Goal: Check status: Check status

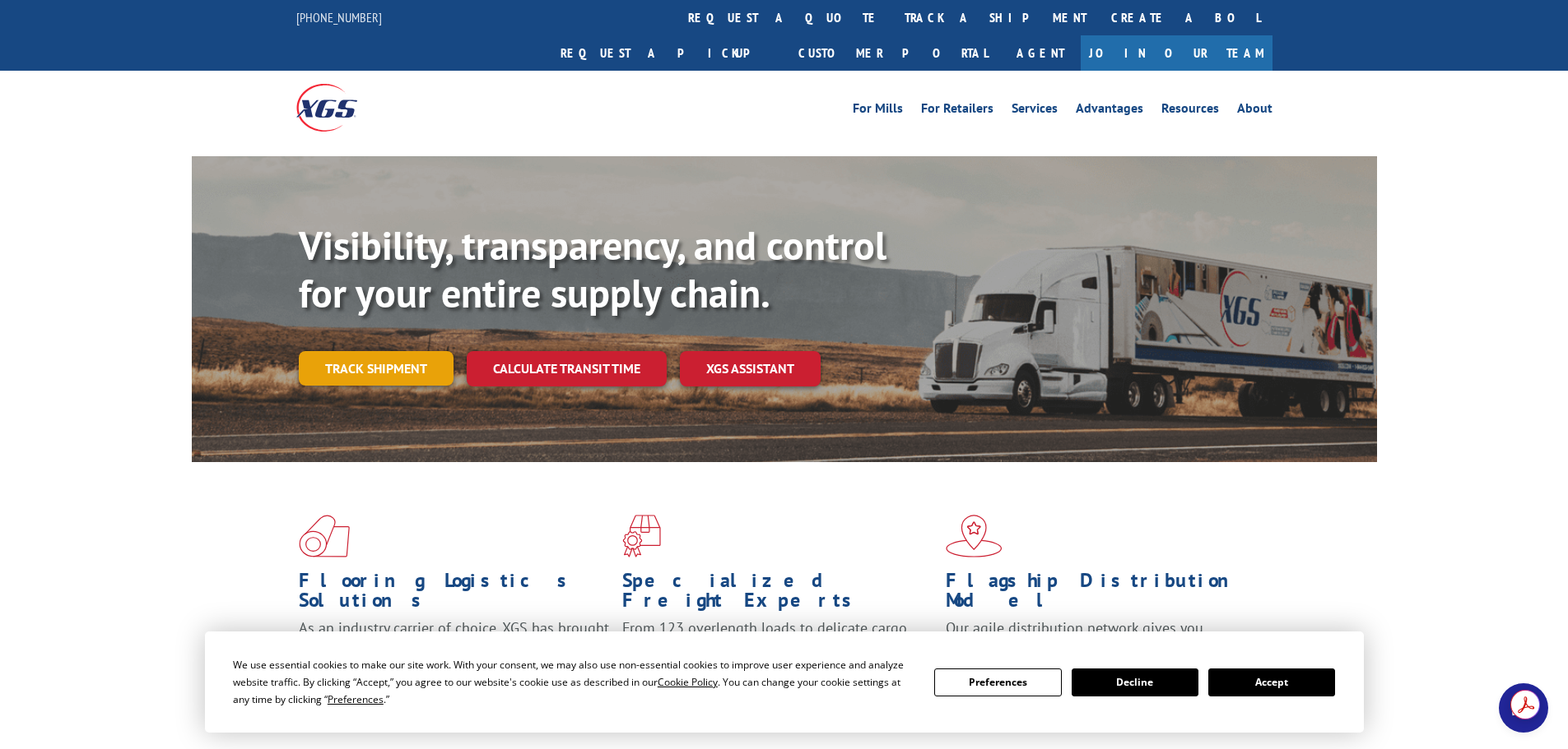
click at [367, 351] on link "Track shipment" at bounding box center [376, 368] width 155 height 34
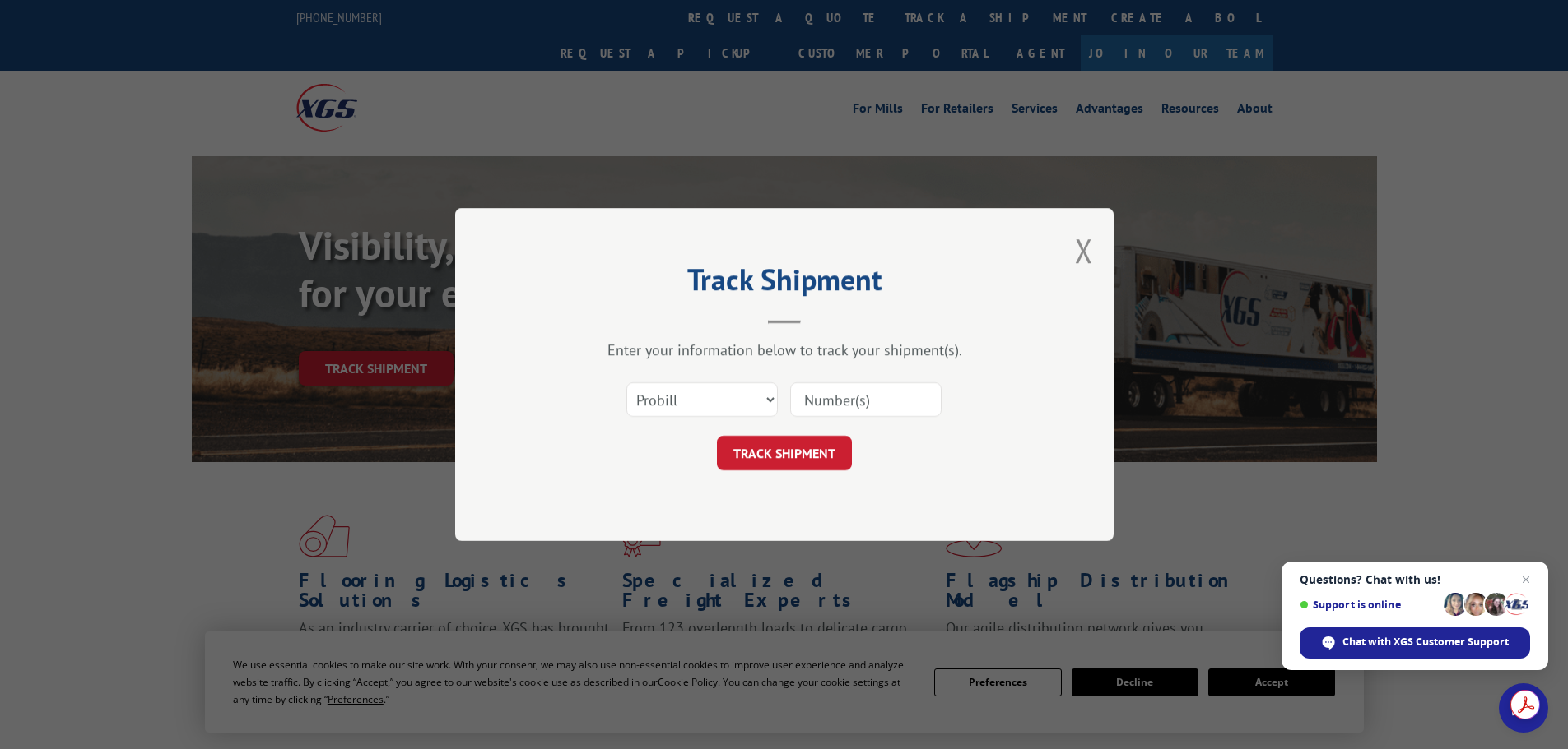
click at [902, 391] on input at bounding box center [866, 399] width 151 height 34
paste input "15963392"
type input "15963392"
click at [833, 452] on button "TRACK SHIPMENT" at bounding box center [784, 452] width 135 height 34
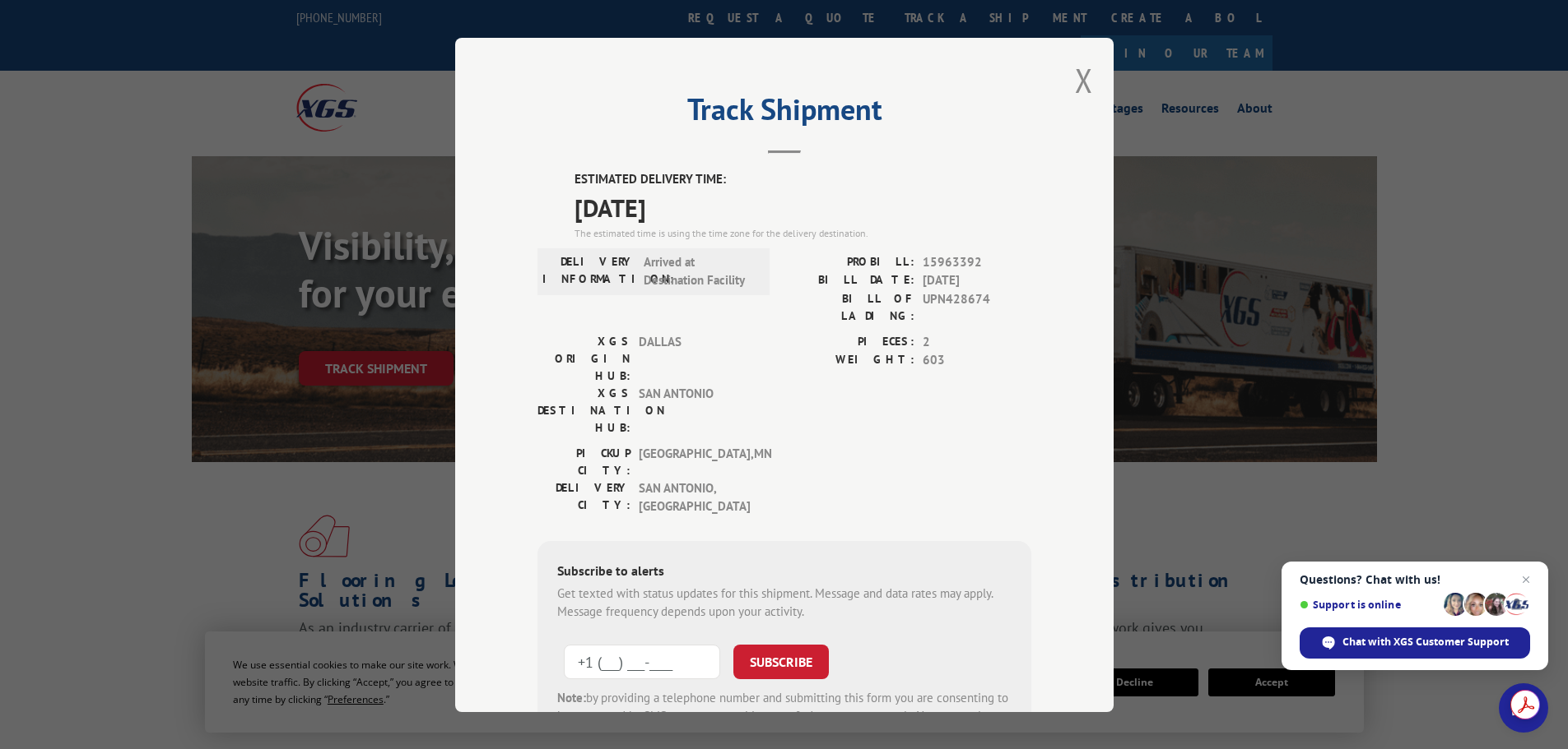
click at [683, 644] on input "+1 (___) ___-____" at bounding box center [643, 661] width 157 height 34
type input "[PHONE_NUMBER]"
click at [784, 644] on button "SUBSCRIBE" at bounding box center [782, 661] width 96 height 34
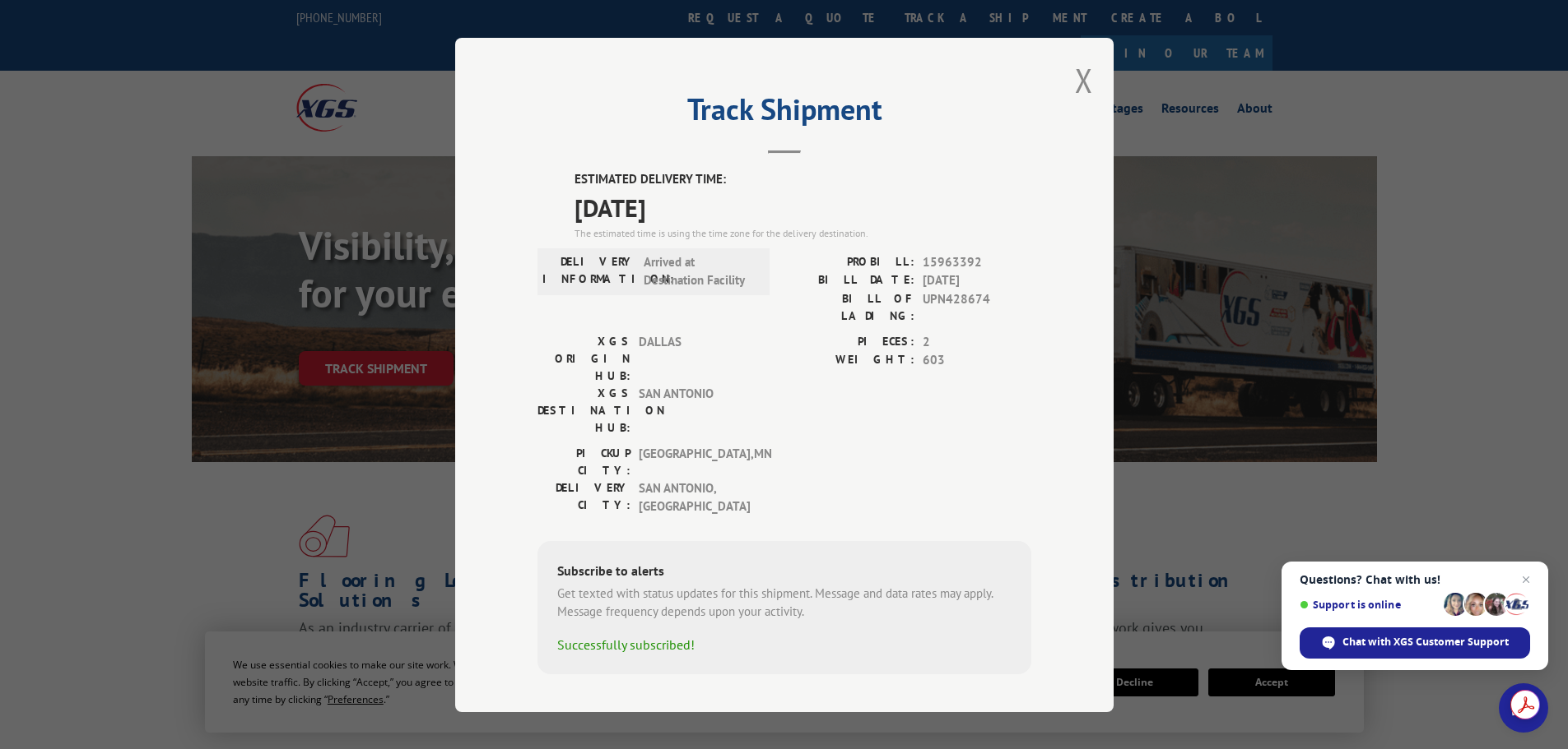
click at [1094, 98] on div "Track Shipment ESTIMATED DELIVERY TIME: [DATE] The estimated time is using the …" at bounding box center [784, 375] width 658 height 674
click at [1087, 96] on button "Close modal" at bounding box center [1084, 79] width 18 height 43
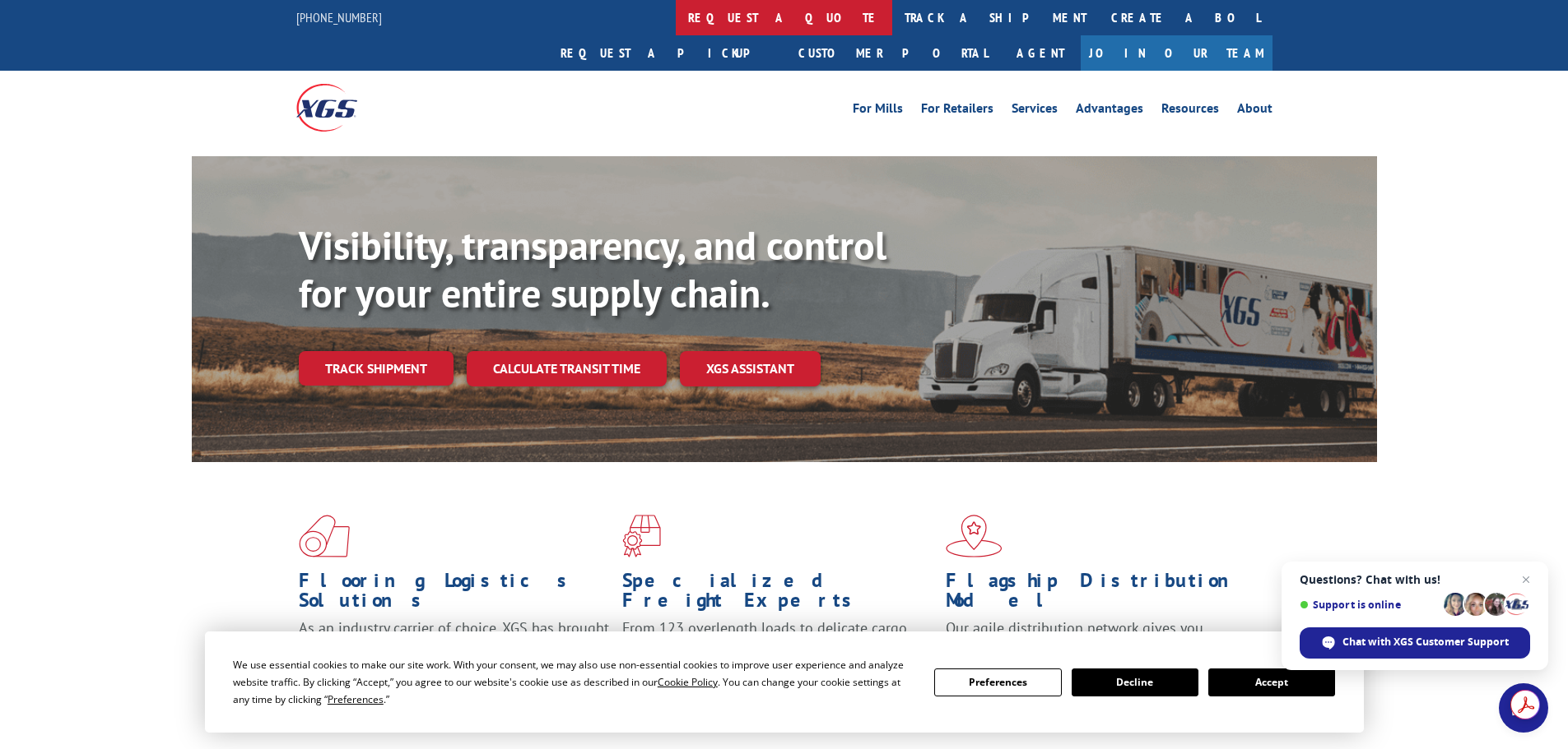
click at [676, 13] on link "request a quote" at bounding box center [784, 18] width 217 height 35
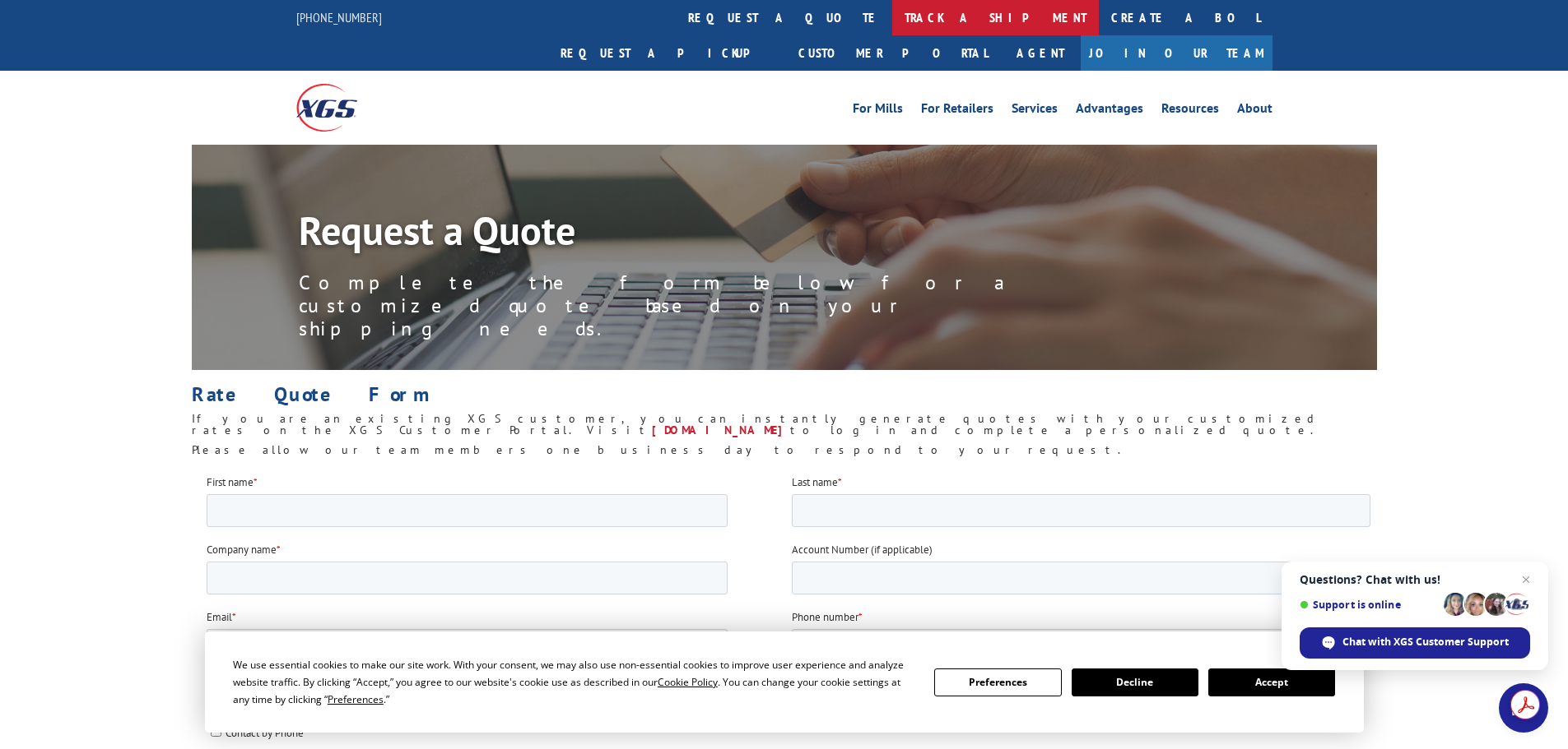
click at [892, 20] on link "track a shipment" at bounding box center [996, 18] width 206 height 35
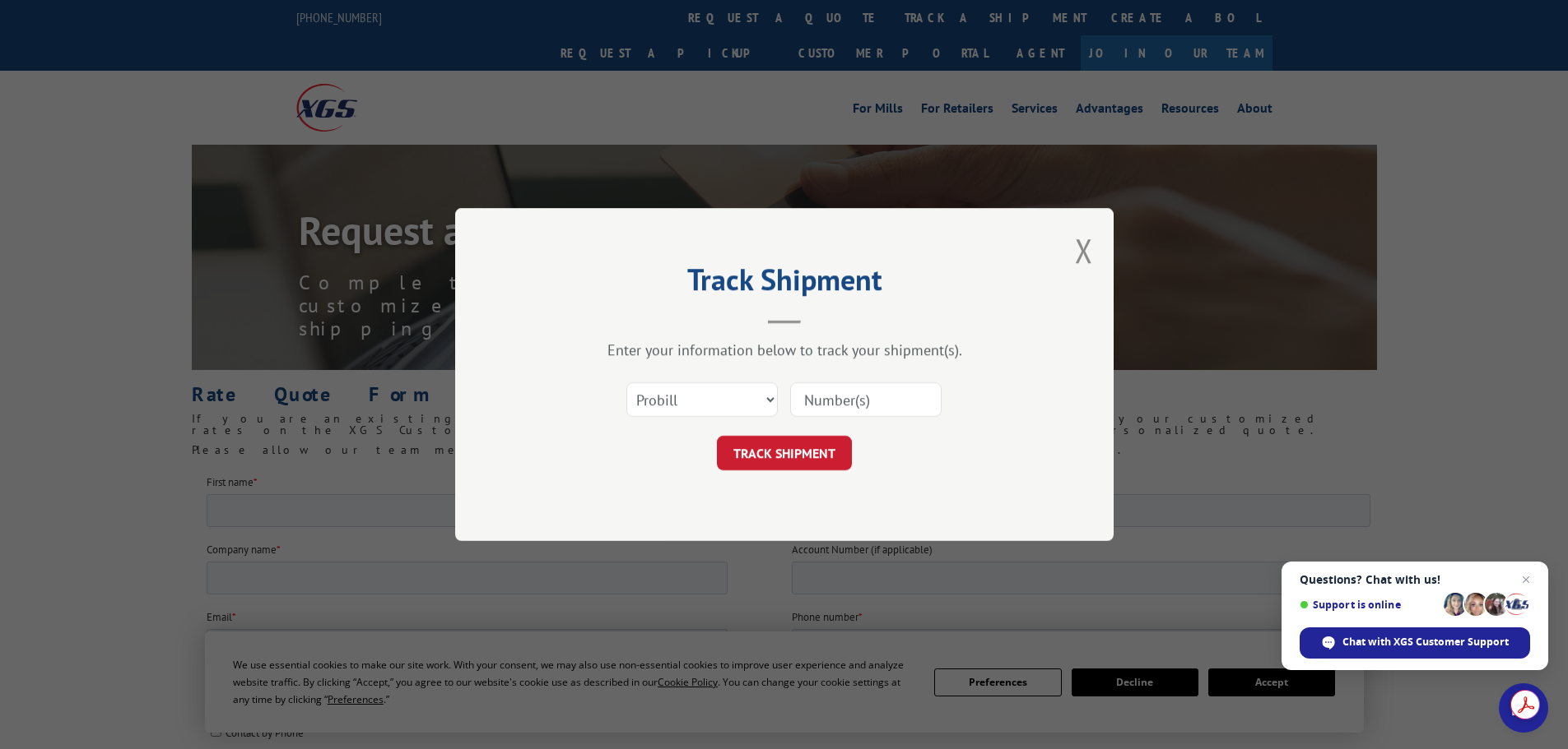
drag, startPoint x: 861, startPoint y: 383, endPoint x: 864, endPoint y: 392, distance: 9.5
click at [861, 383] on input at bounding box center [866, 399] width 151 height 34
paste input "15963392"
type input "15963392"
click at [802, 449] on button "TRACK SHIPMENT" at bounding box center [784, 452] width 135 height 34
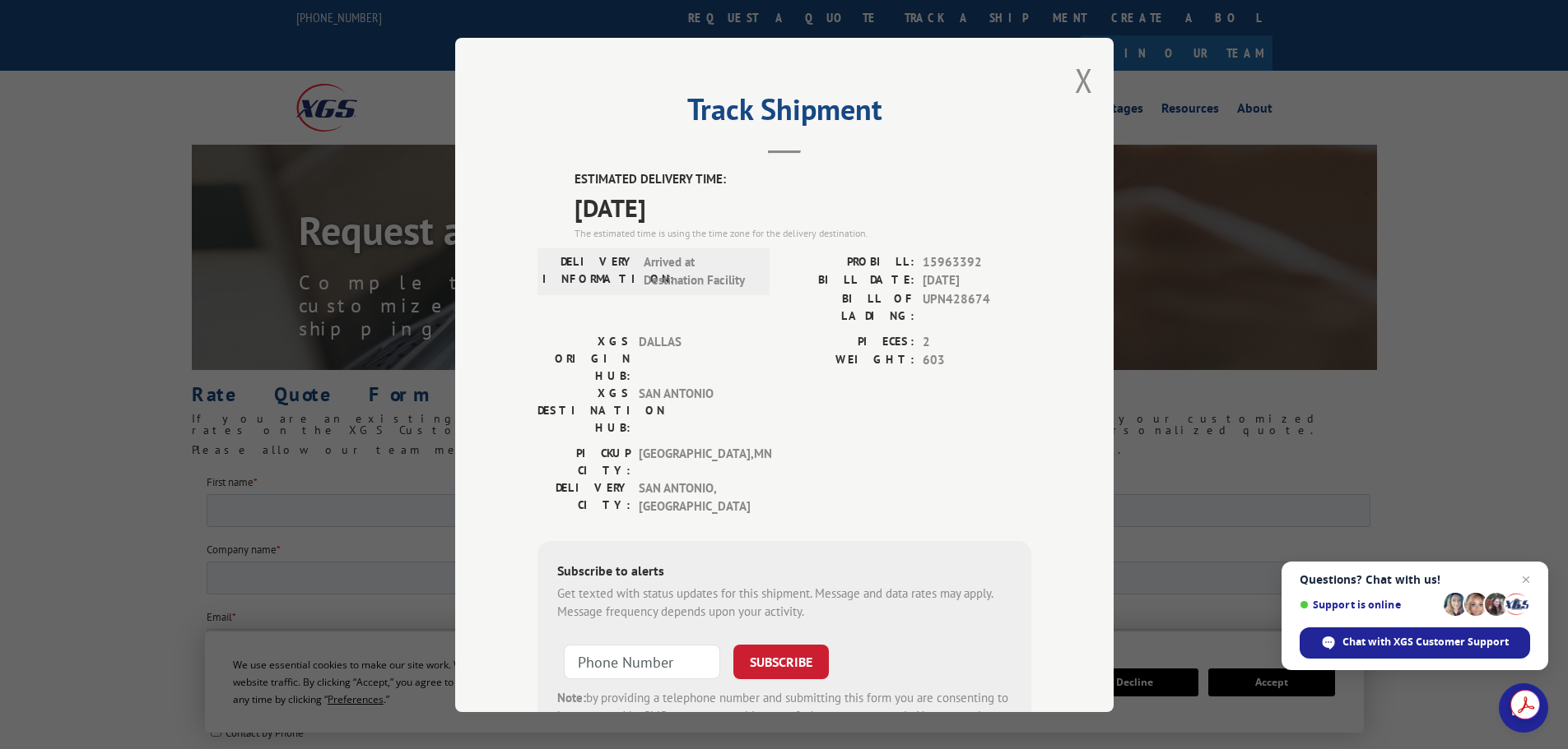
click at [860, 372] on div "PIECES: 2 WEIGHT: 603" at bounding box center [908, 388] width 247 height 111
click at [925, 191] on span "[DATE]" at bounding box center [803, 206] width 457 height 37
click at [941, 262] on span "15963392" at bounding box center [977, 262] width 109 height 19
click at [941, 260] on span "15963392" at bounding box center [977, 262] width 109 height 19
click at [1002, 255] on span "15963392" at bounding box center [977, 262] width 109 height 19
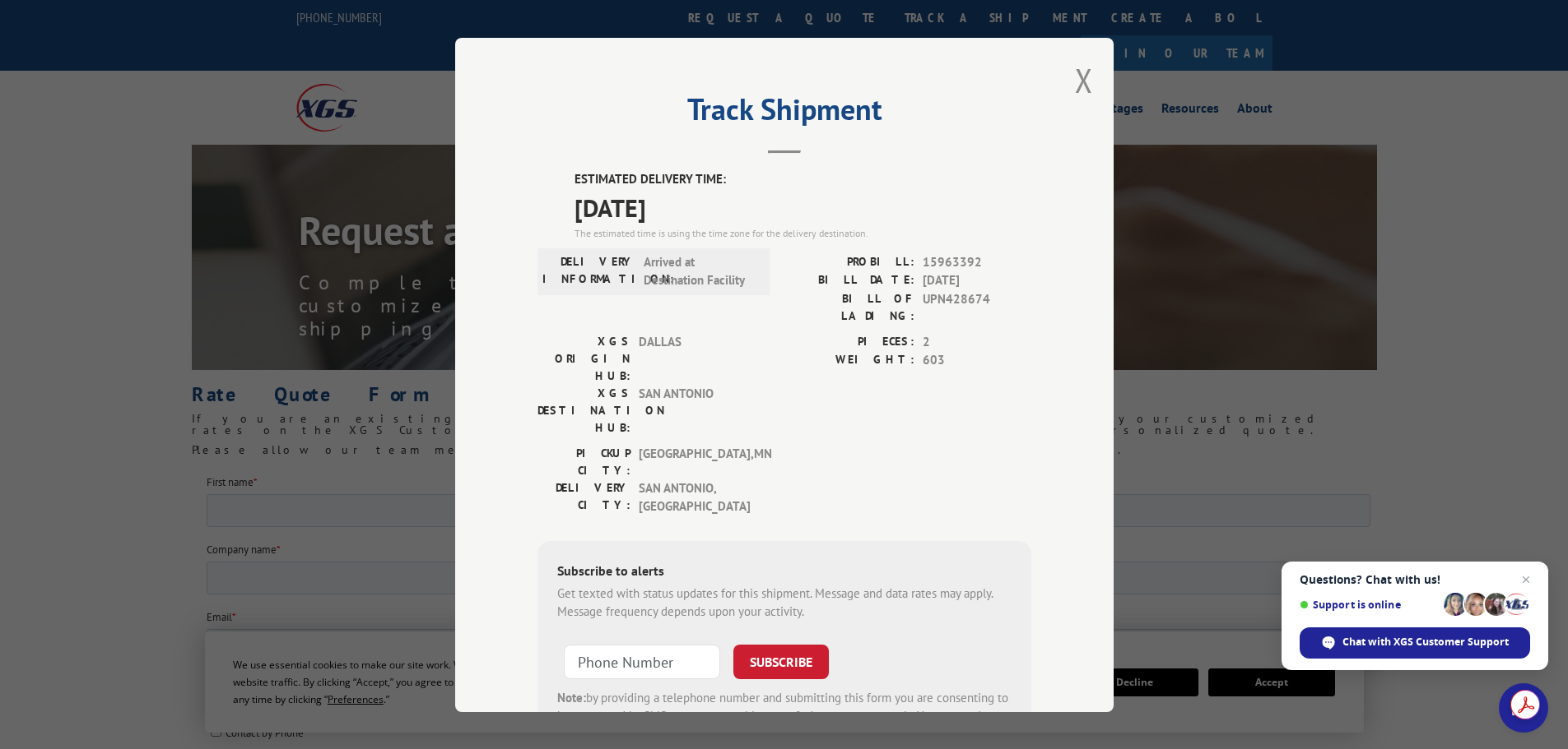
click at [987, 333] on span "2" at bounding box center [977, 342] width 109 height 19
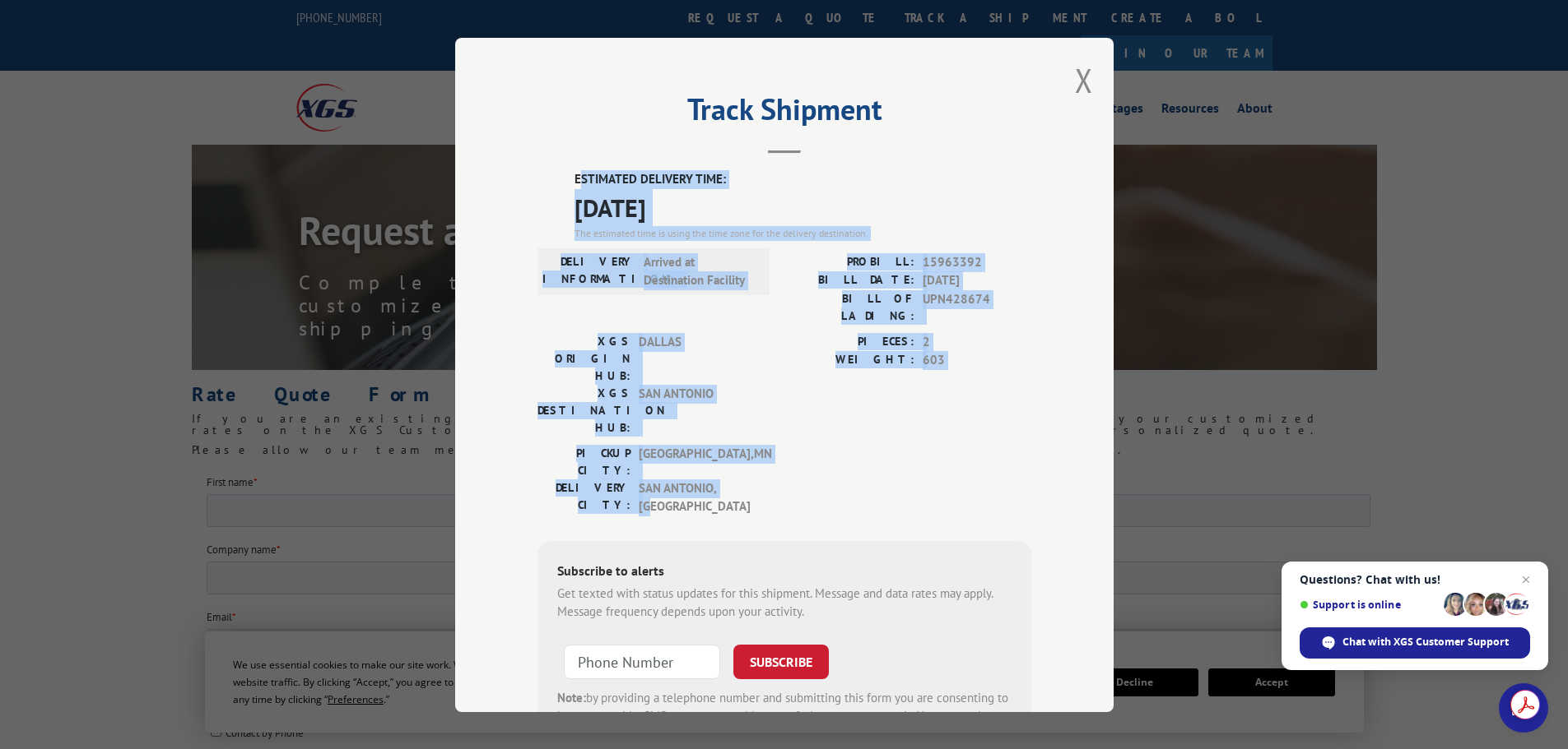
drag, startPoint x: 768, startPoint y: 363, endPoint x: 574, endPoint y: 172, distance: 272.2
click at [574, 172] on div "ESTIMATED DELIVERY TIME: 09/03/2025 The estimated time is using the time zone f…" at bounding box center [784, 467] width 494 height 594
click at [865, 444] on div "PICKUP CITY: LAKEVILLE , MN DELIVERY CITY: SAN ANTONIO , TX" at bounding box center [784, 484] width 494 height 80
drag, startPoint x: 771, startPoint y: 411, endPoint x: 513, endPoint y: 139, distance: 374.9
click at [513, 139] on div "Track Shipment ESTIMATED DELIVERY TIME: 09/03/2025 The estimated time is using …" at bounding box center [784, 375] width 658 height 674
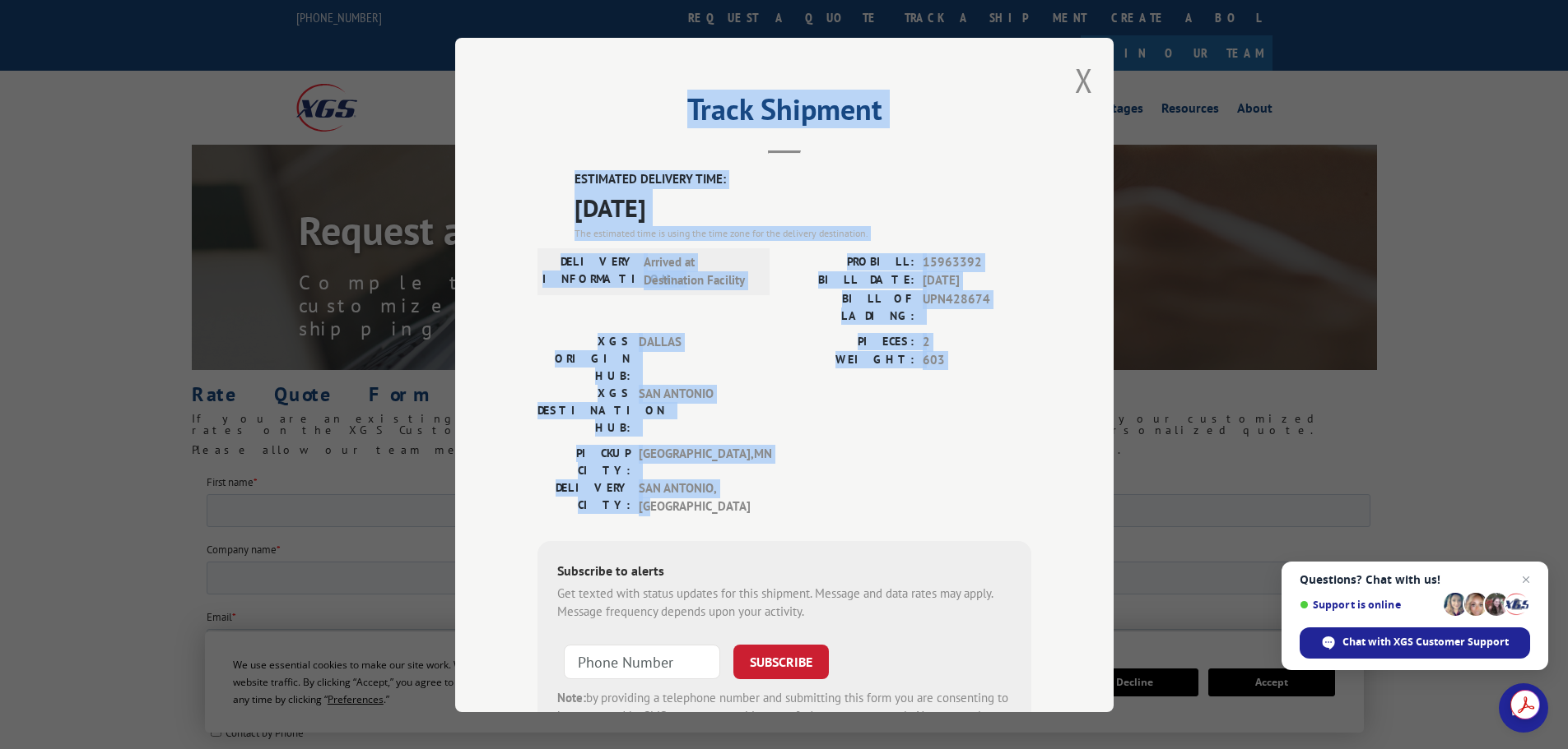
click at [831, 444] on div "PICKUP CITY: LAKEVILLE , MN DELIVERY CITY: SAN ANTONIO , TX" at bounding box center [784, 484] width 494 height 80
drag, startPoint x: 764, startPoint y: 419, endPoint x: 561, endPoint y: 187, distance: 308.3
click at [561, 187] on div "ESTIMATED DELIVERY TIME: 09/03/2025 The estimated time is using the time zone f…" at bounding box center [784, 467] width 494 height 594
click at [874, 444] on div "PICKUP CITY: LAKEVILLE , MN DELIVERY CITY: SAN ANTONIO , TX" at bounding box center [784, 484] width 494 height 80
drag, startPoint x: 772, startPoint y: 418, endPoint x: 540, endPoint y: 165, distance: 343.3
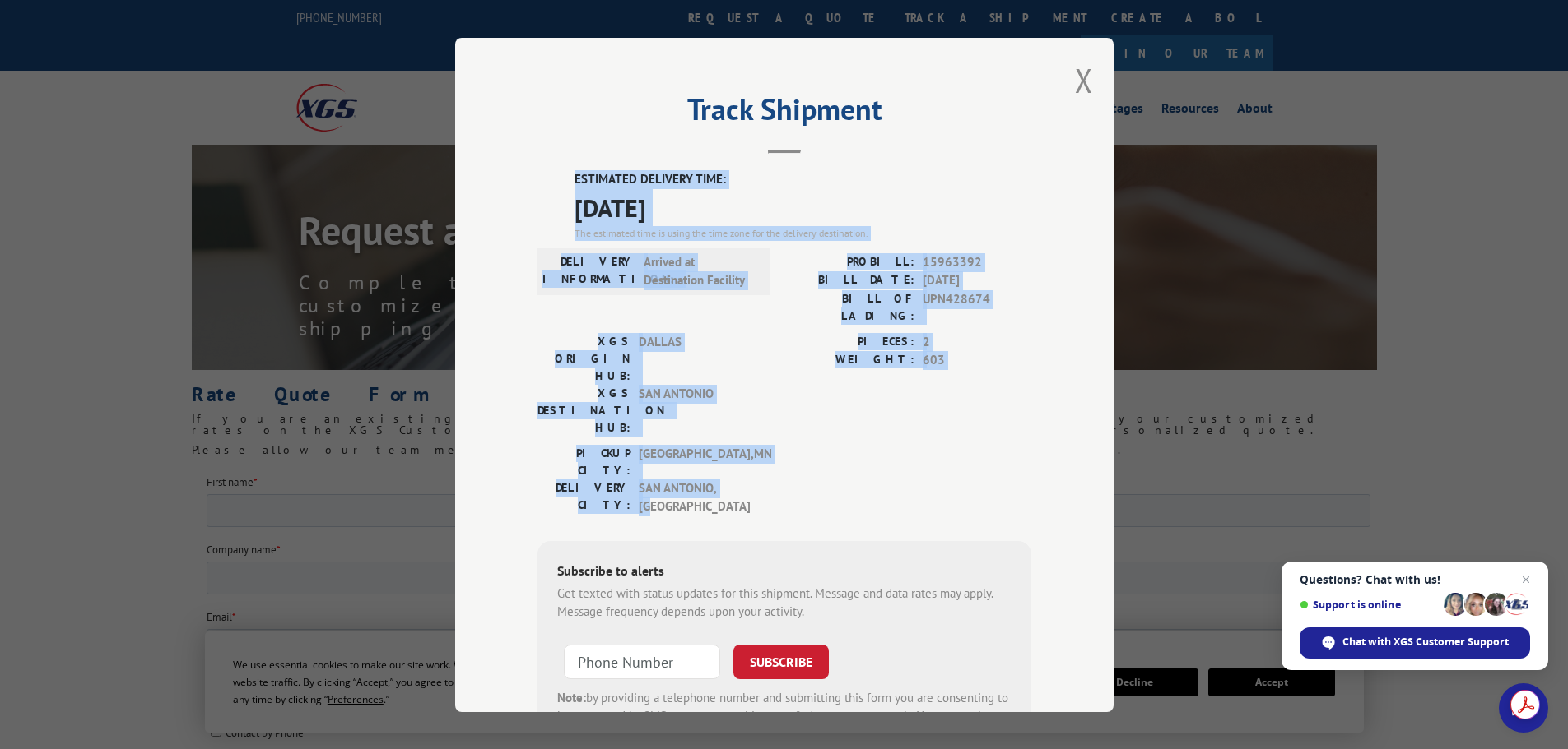
click at [540, 165] on div "Track Shipment ESTIMATED DELIVERY TIME: 09/03/2025 The estimated time is using …" at bounding box center [784, 375] width 658 height 674
click at [812, 444] on div "PICKUP CITY: LAKEVILLE , MN DELIVERY CITY: SAN ANTONIO , TX" at bounding box center [784, 484] width 494 height 80
drag, startPoint x: 671, startPoint y: 314, endPoint x: 555, endPoint y: 183, distance: 175.0
click at [555, 183] on div "ESTIMATED DELIVERY TIME: 09/03/2025 The estimated time is using the time zone f…" at bounding box center [784, 467] width 494 height 594
click at [797, 357] on div "PIECES: 2 WEIGHT: 603" at bounding box center [908, 388] width 247 height 111
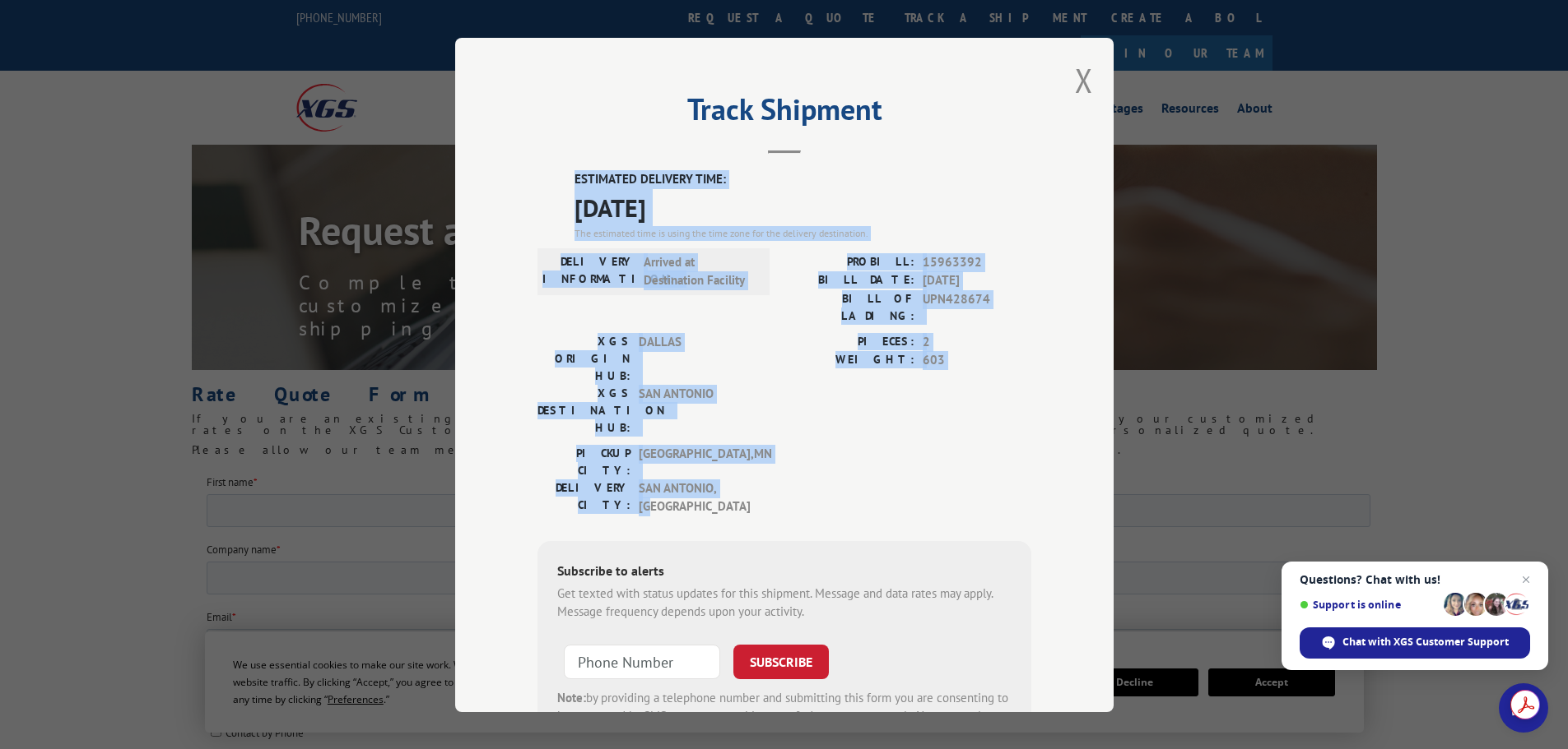
drag, startPoint x: 778, startPoint y: 415, endPoint x: 563, endPoint y: 174, distance: 323.0
click at [563, 174] on div "ESTIMATED DELIVERY TIME: 09/03/2025 The estimated time is using the time zone f…" at bounding box center [784, 467] width 494 height 594
click at [849, 444] on div "PICKUP CITY: LAKEVILLE , MN DELIVERY CITY: SAN ANTONIO , TX" at bounding box center [784, 484] width 494 height 80
